Goal: Information Seeking & Learning: Check status

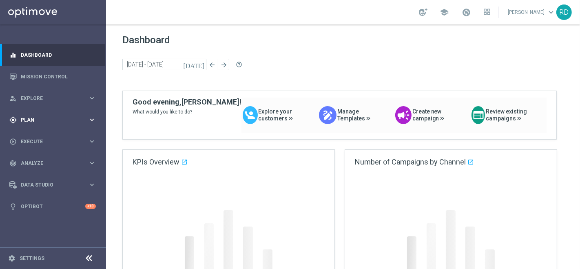
click at [36, 119] on span "Plan" at bounding box center [54, 119] width 67 height 5
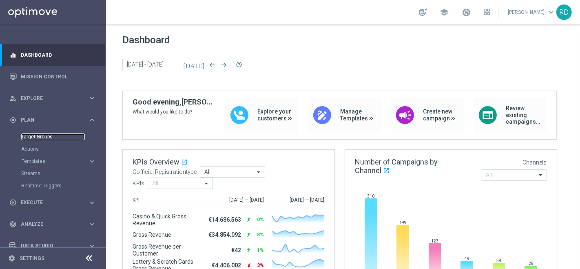
click at [39, 135] on link "Target Groups" at bounding box center [53, 136] width 64 height 7
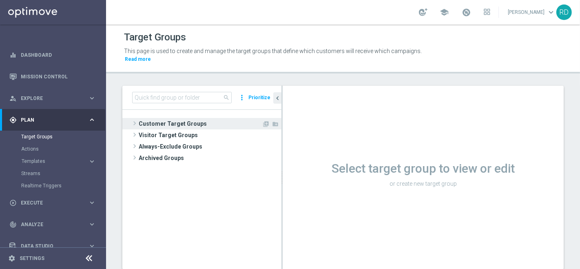
click at [139, 118] on span "Customer Target Groups" at bounding box center [200, 123] width 123 height 11
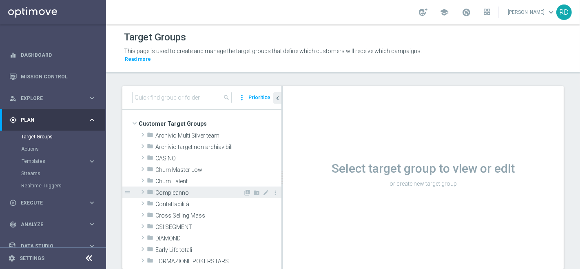
scroll to position [45, 0]
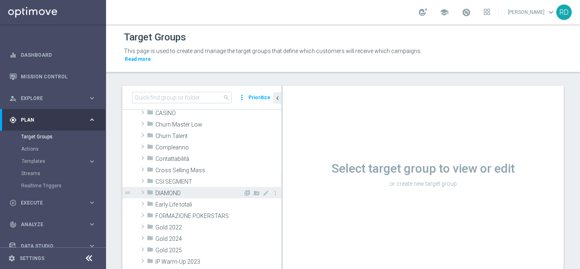
click at [146, 187] on span at bounding box center [143, 192] width 8 height 10
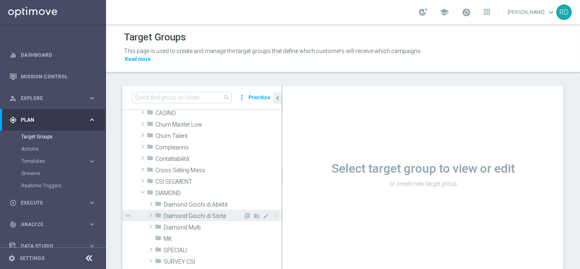
click at [183, 212] on span "Diamond Giochi di Sorte" at bounding box center [202, 215] width 79 height 7
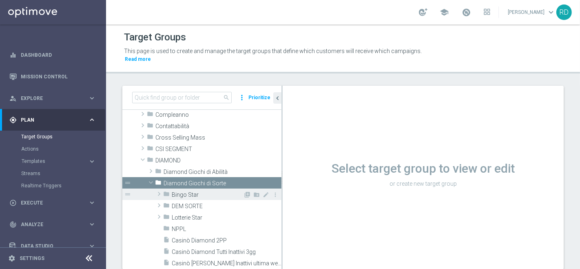
scroll to position [90, 0]
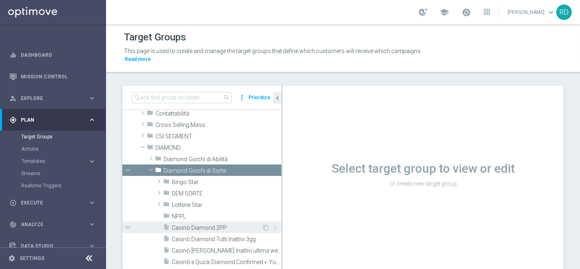
click at [188, 224] on span "Casinò Diamond 2PP" at bounding box center [217, 227] width 90 height 7
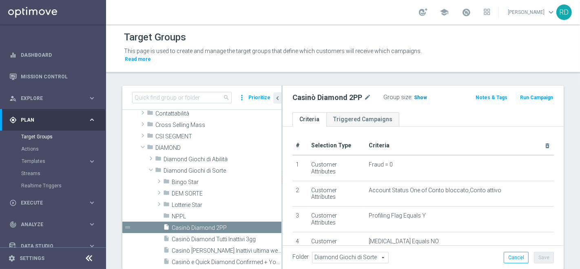
click at [417, 95] on span "Show" at bounding box center [420, 98] width 13 height 6
click at [461, 8] on span at bounding box center [465, 12] width 9 height 9
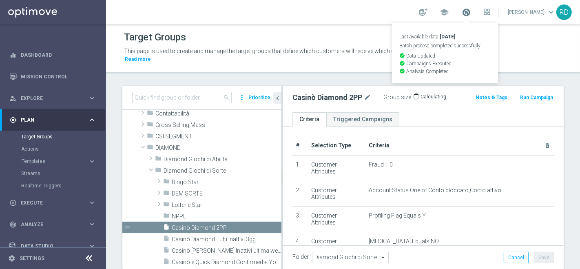
click at [461, 10] on span at bounding box center [465, 12] width 9 height 9
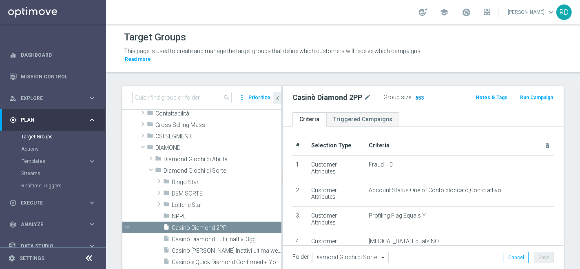
click at [415, 95] on span "653" at bounding box center [419, 99] width 10 height 8
click at [37, 78] on link "Mission Control" at bounding box center [58, 77] width 75 height 22
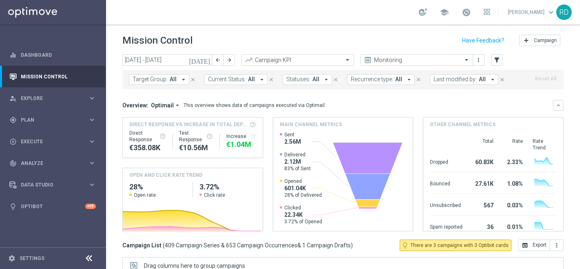
click at [207, 59] on icon "[DATE]" at bounding box center [200, 59] width 22 height 7
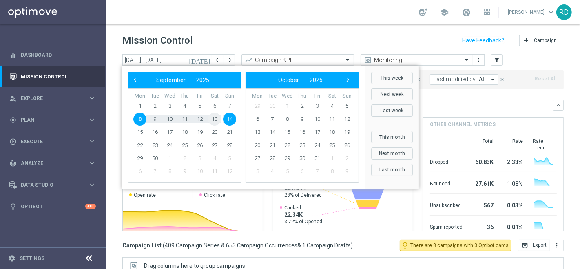
click at [214, 117] on span "13" at bounding box center [214, 119] width 13 height 13
type input "[DATE] - [DATE]"
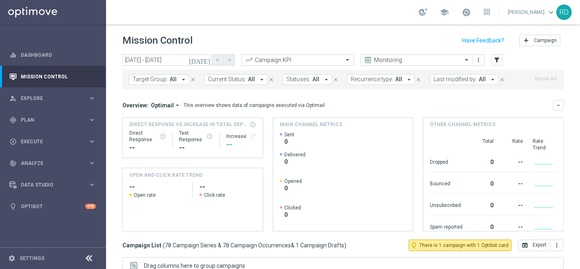
click at [441, 82] on span "Last modified by:" at bounding box center [454, 79] width 43 height 7
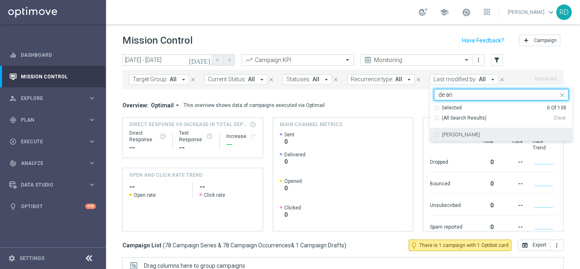
click at [443, 135] on label "[PERSON_NAME]" at bounding box center [461, 134] width 38 height 5
type input "de an"
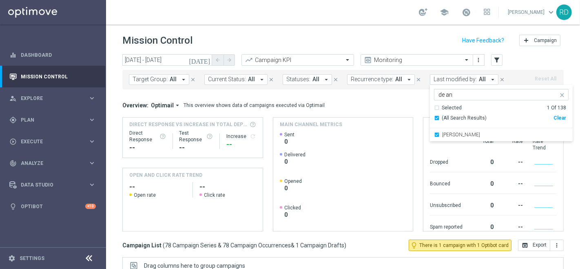
click at [386, 97] on mini-dashboard "Overview: Optimail arrow_drop_down This overview shows data of campaigns execut…" at bounding box center [342, 164] width 441 height 150
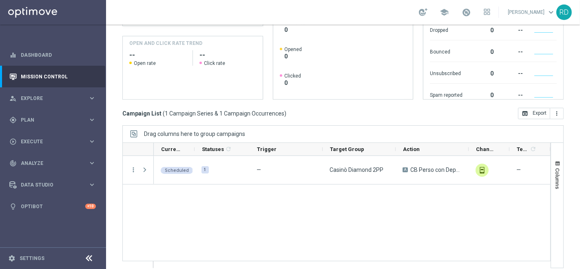
scroll to position [155, 0]
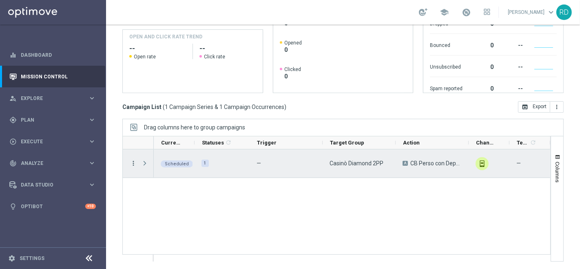
click at [132, 162] on icon "more_vert" at bounding box center [133, 162] width 7 height 7
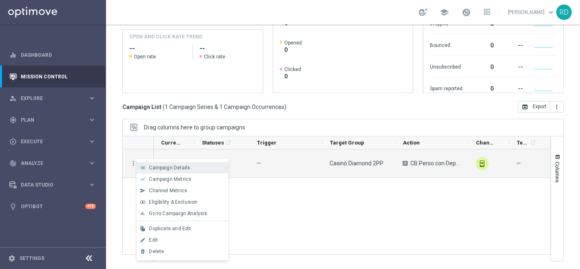
click at [156, 166] on span "Campaign Details" at bounding box center [169, 168] width 41 height 6
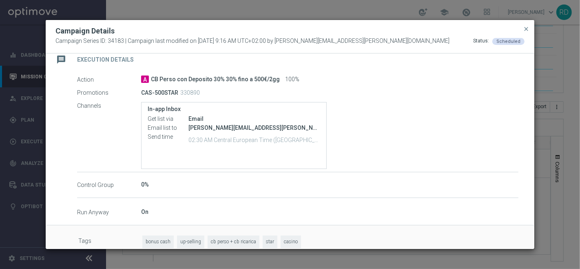
scroll to position [157, 0]
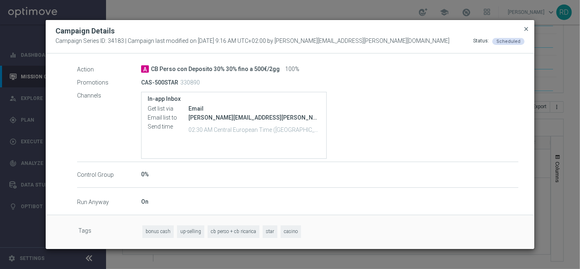
click at [524, 27] on span "close" at bounding box center [526, 29] width 7 height 7
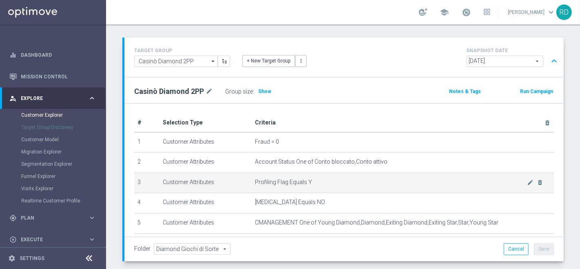
scroll to position [85, 0]
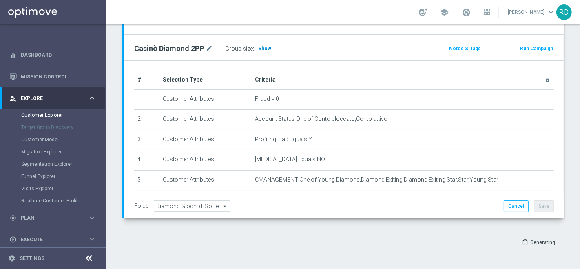
click at [258, 46] on span "Show" at bounding box center [264, 49] width 13 height 6
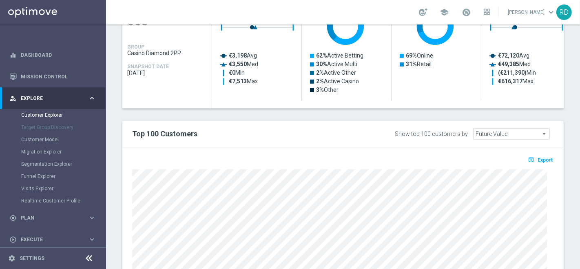
scroll to position [410, 0]
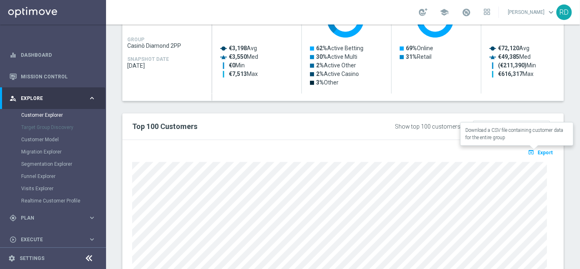
click at [530, 150] on icon "open_in_browser" at bounding box center [531, 152] width 9 height 7
